Goal: Manage account settings

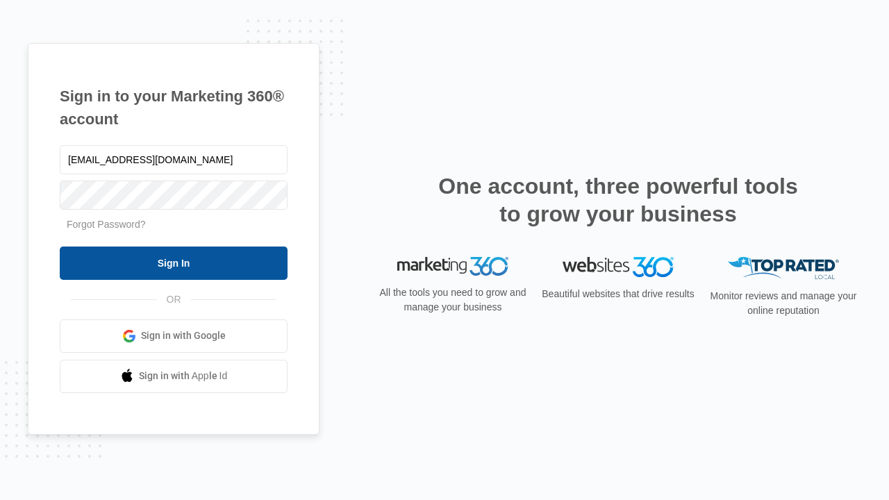
click at [174, 262] on input "Sign In" at bounding box center [174, 262] width 228 height 33
